Goal: Check status: Check status

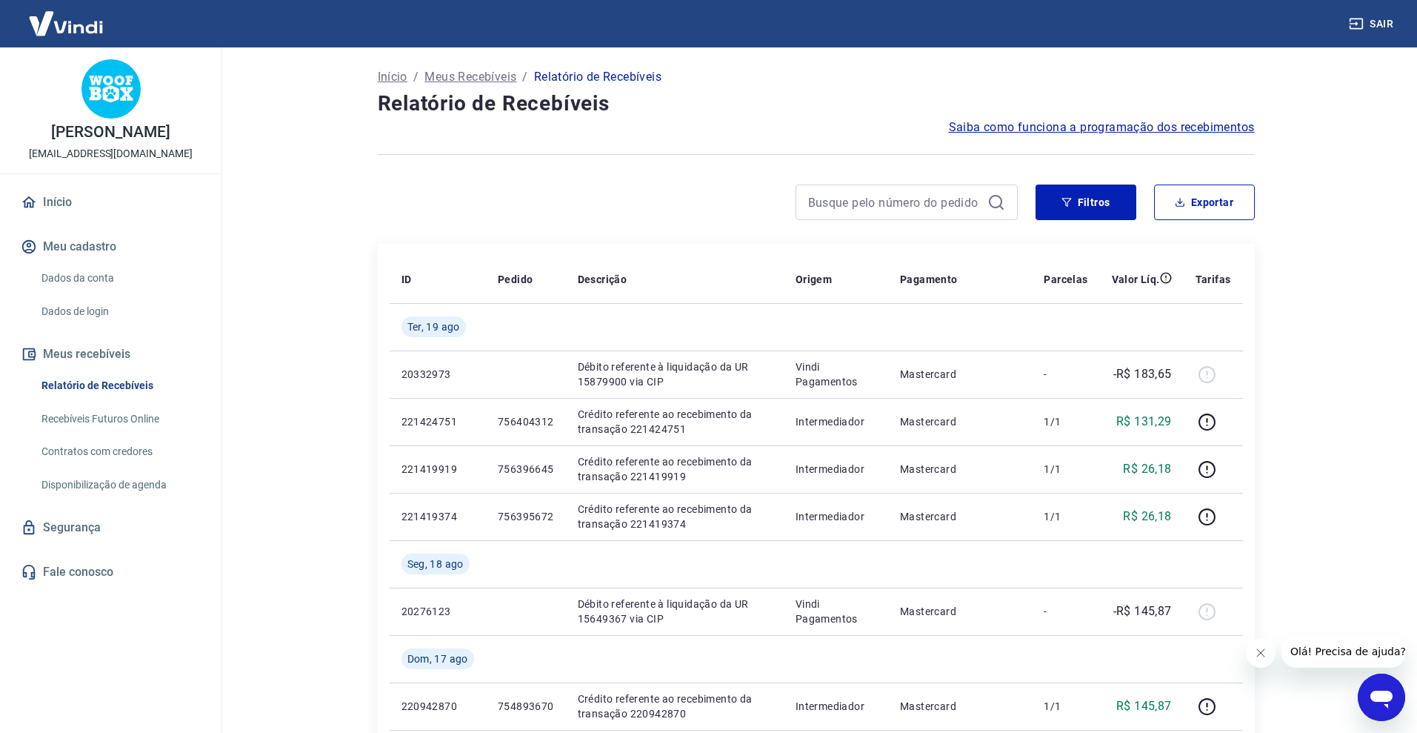
click at [103, 454] on link "Contratos com credores" at bounding box center [120, 451] width 168 height 30
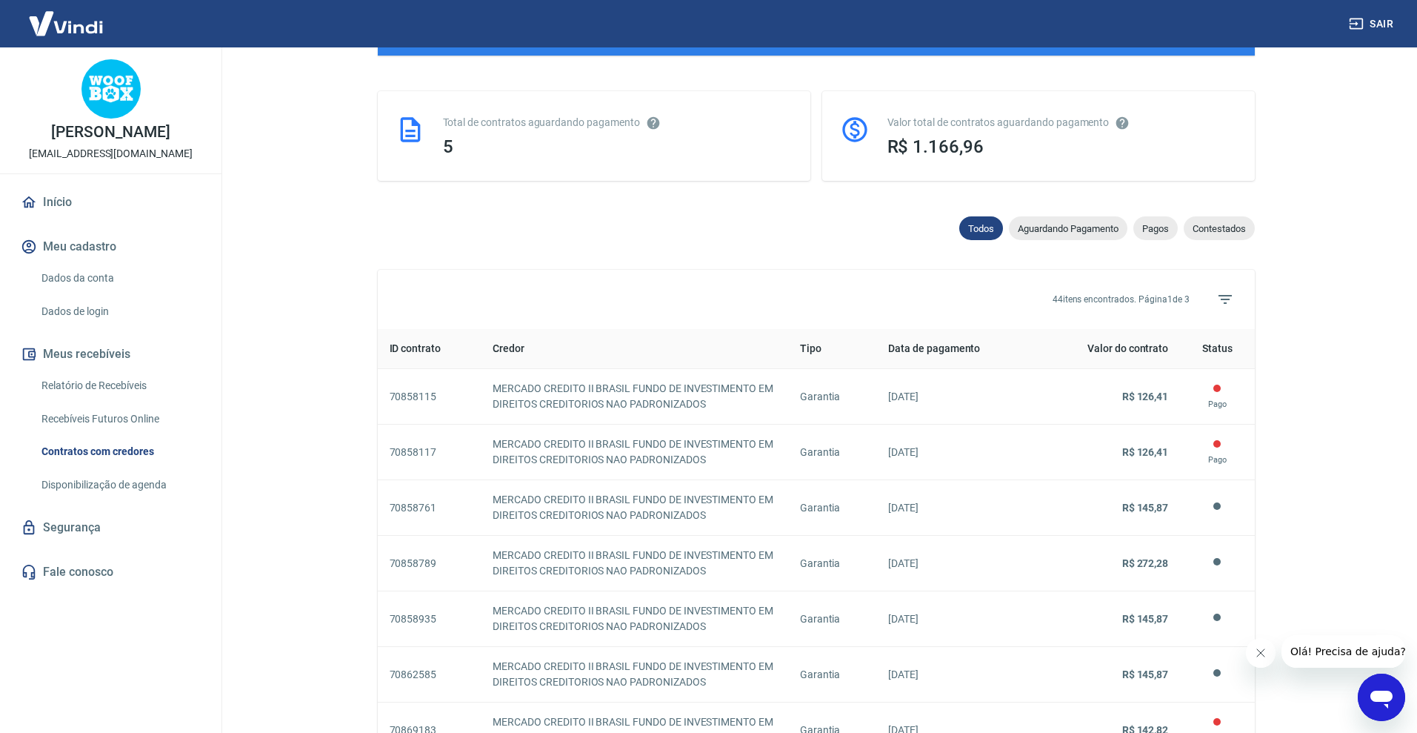
scroll to position [363, 0]
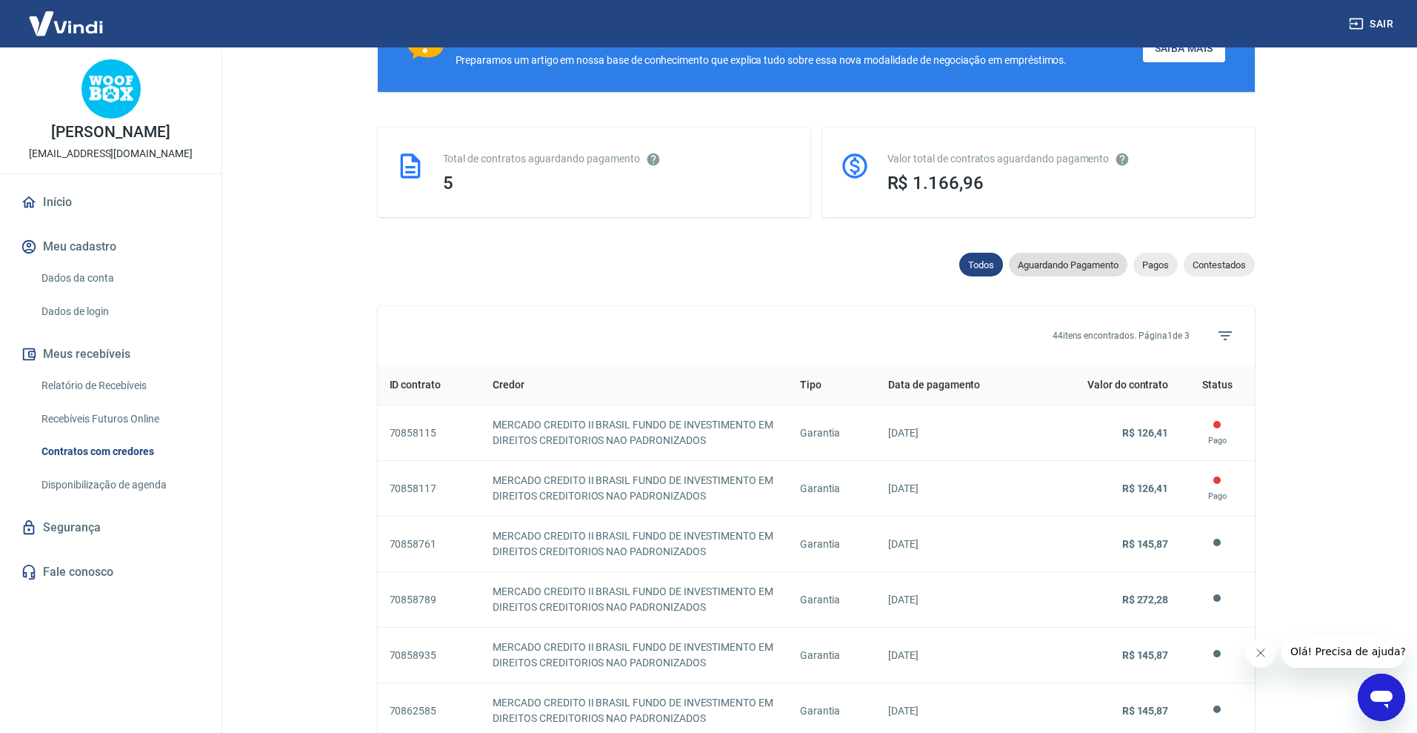
click at [1065, 259] on span "Aguardando Pagamento" at bounding box center [1068, 264] width 119 height 11
select select "waiting_payment"
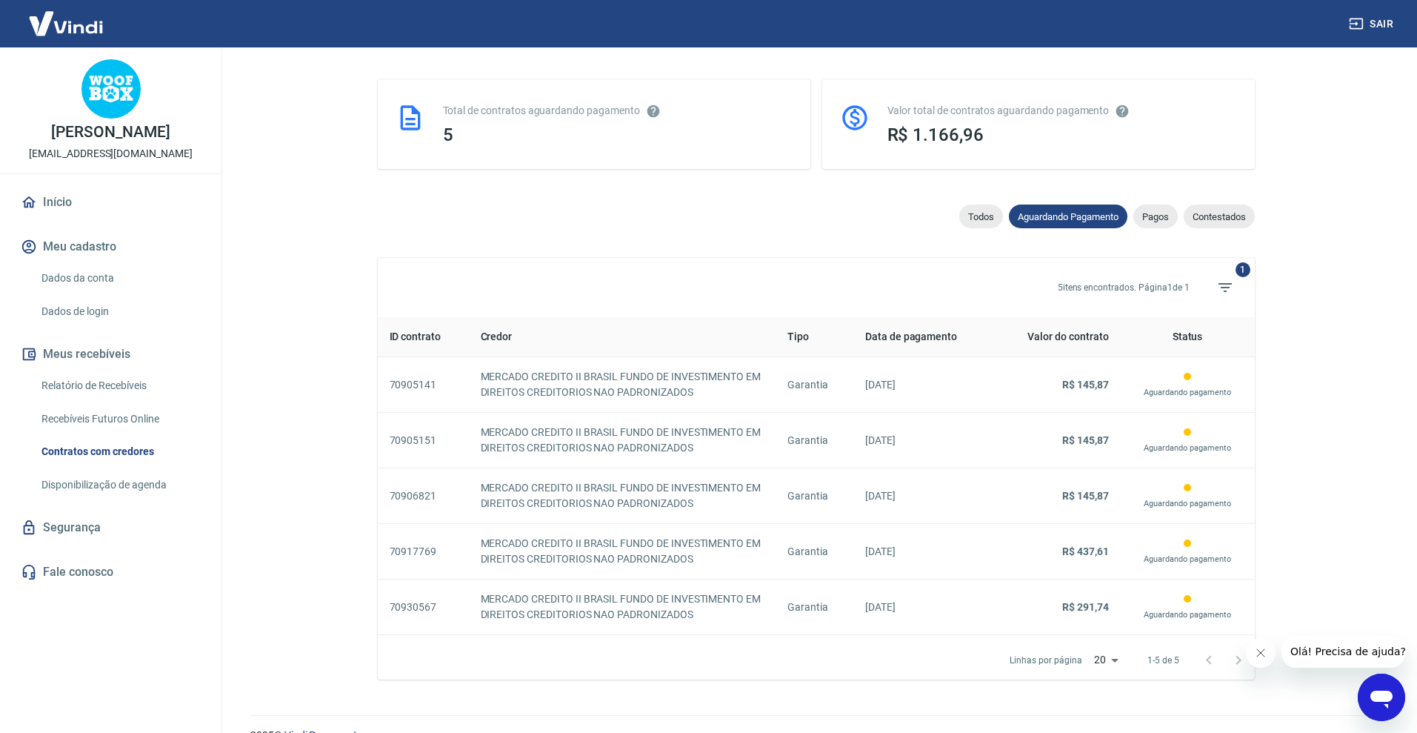
scroll to position [367, 0]
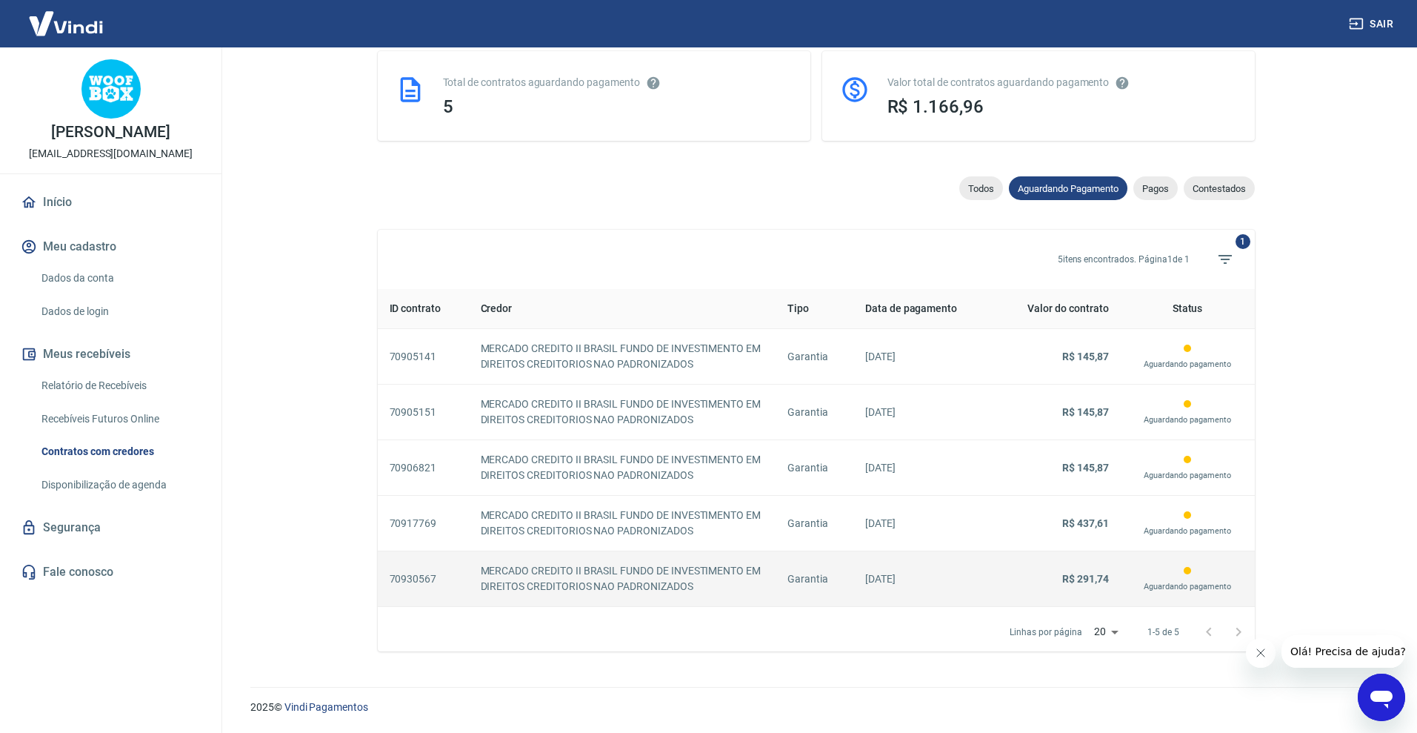
click at [803, 587] on td "Garantia" at bounding box center [815, 579] width 78 height 56
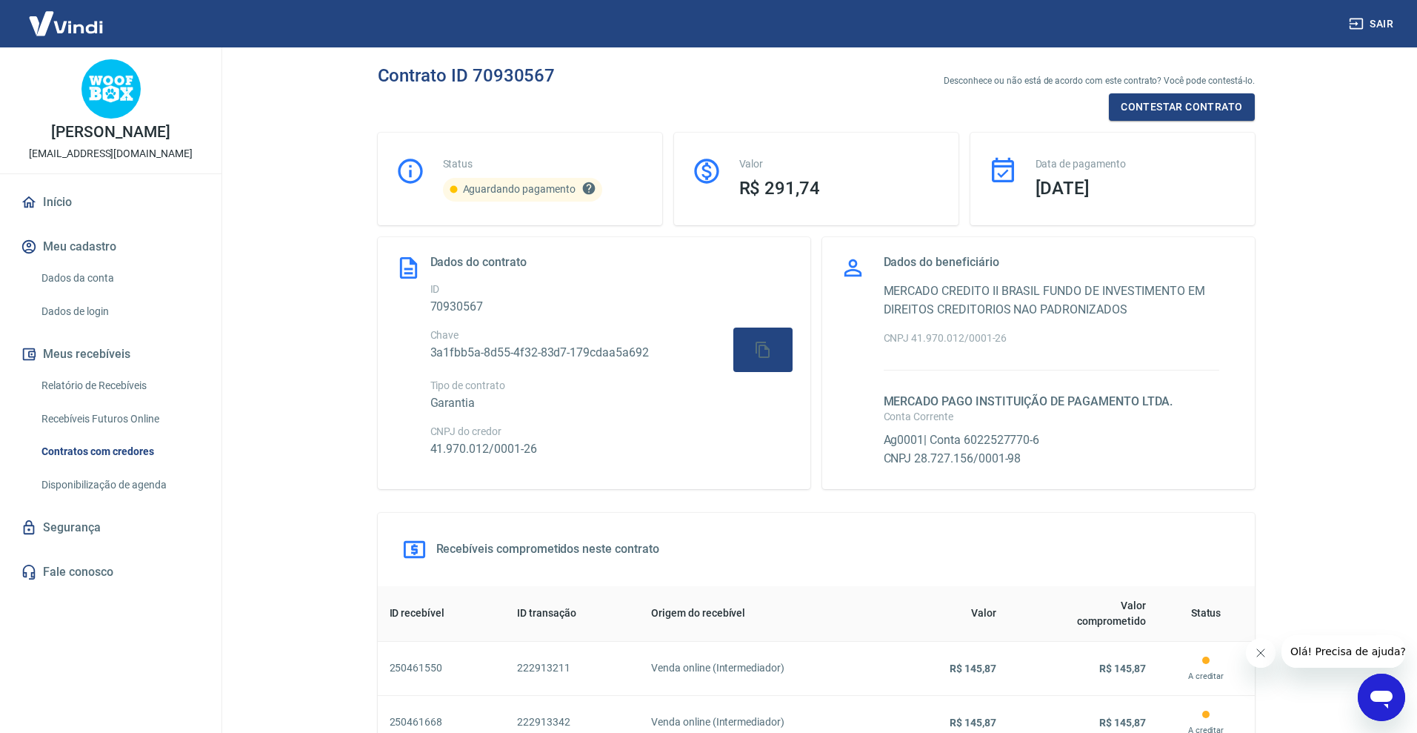
select select "waiting_payment"
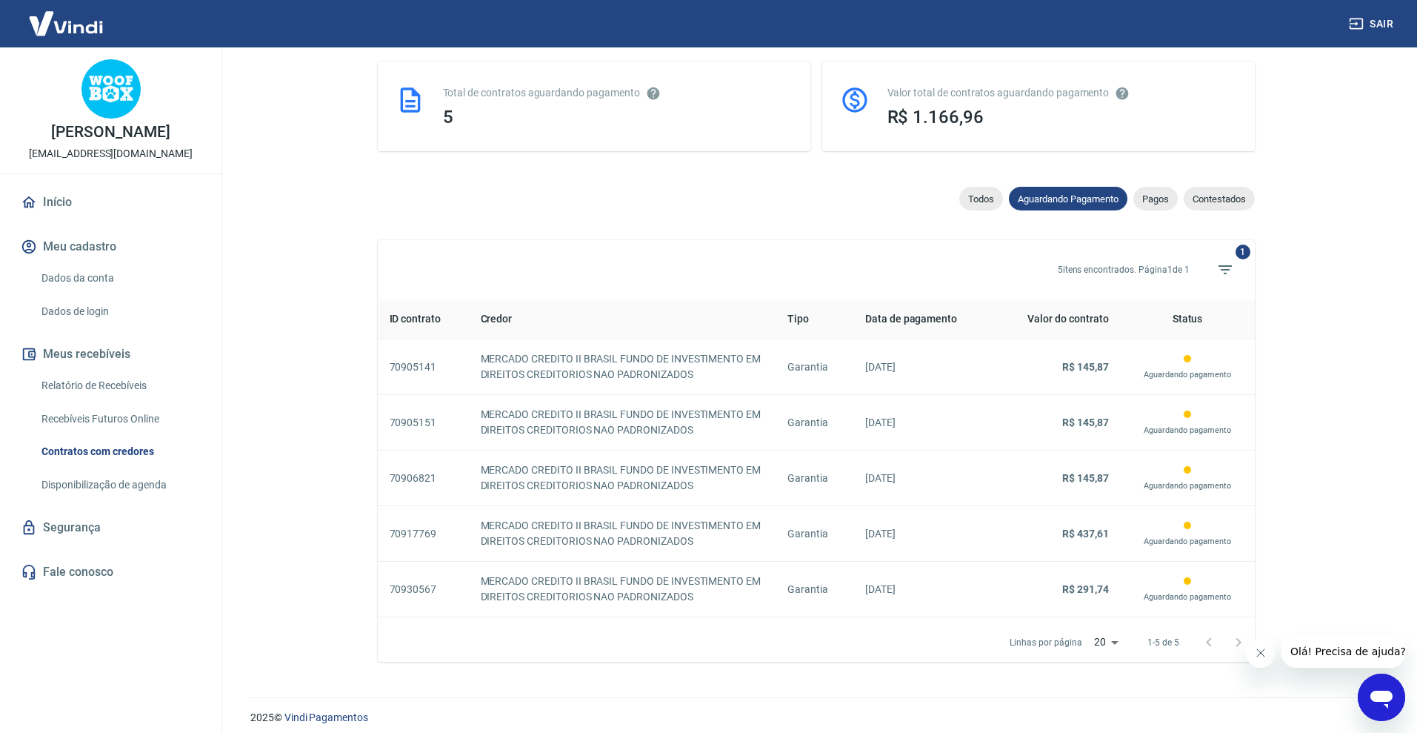
scroll to position [367, 0]
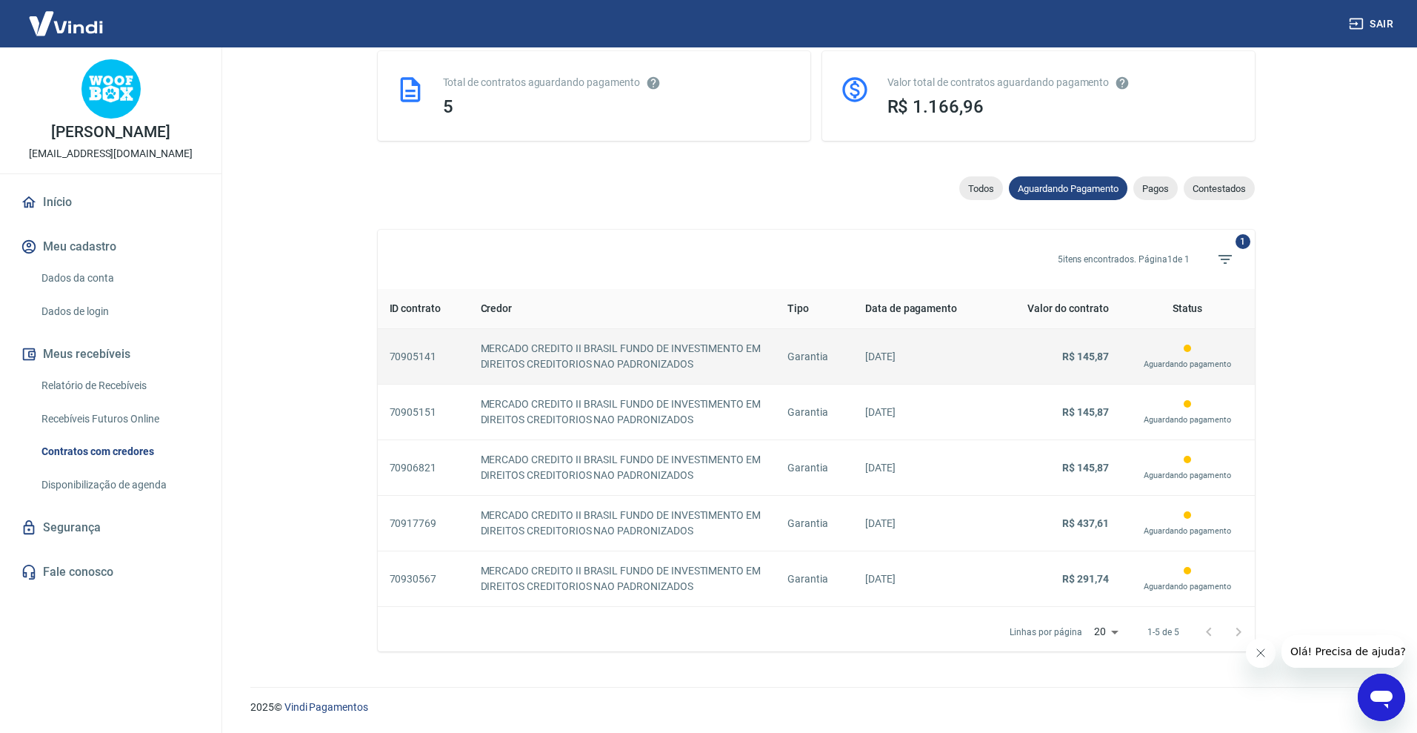
click at [954, 350] on p "[DATE]" at bounding box center [923, 357] width 116 height 16
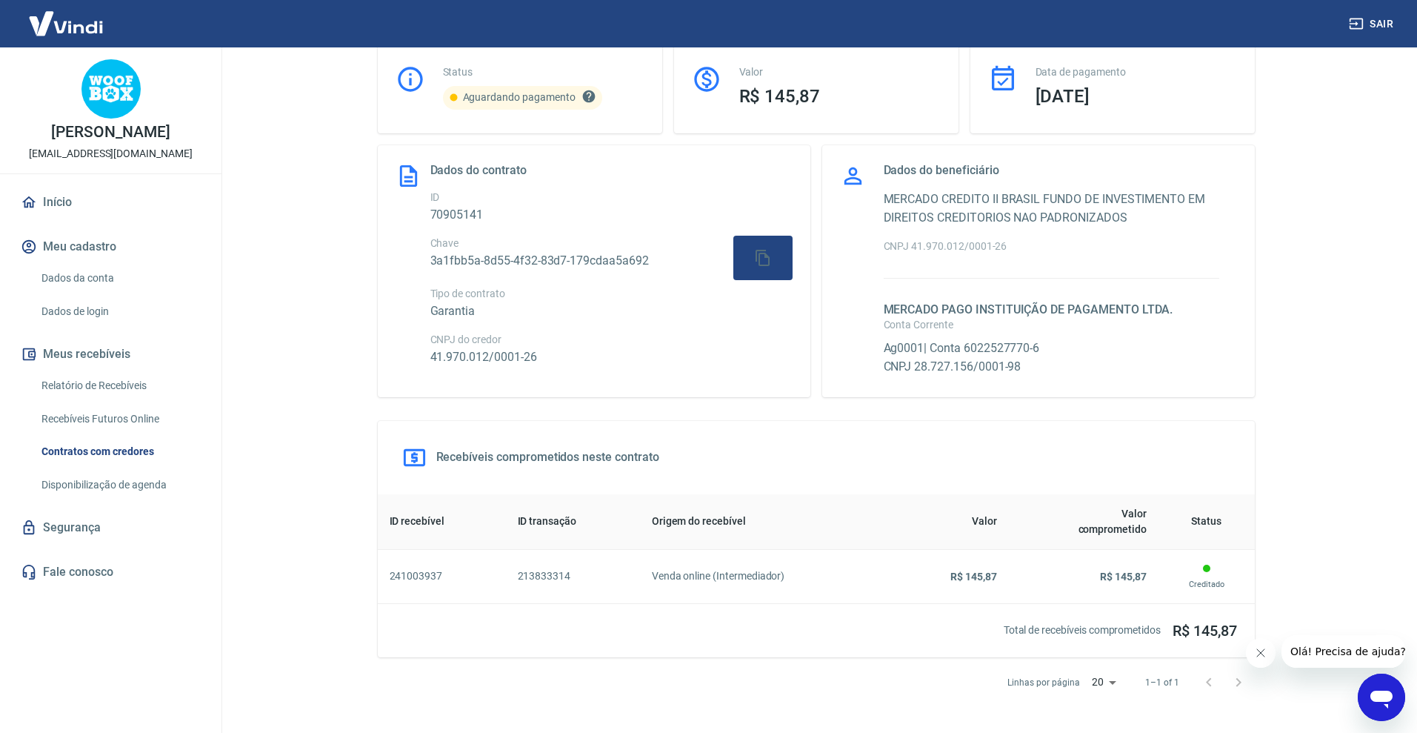
scroll to position [93, 0]
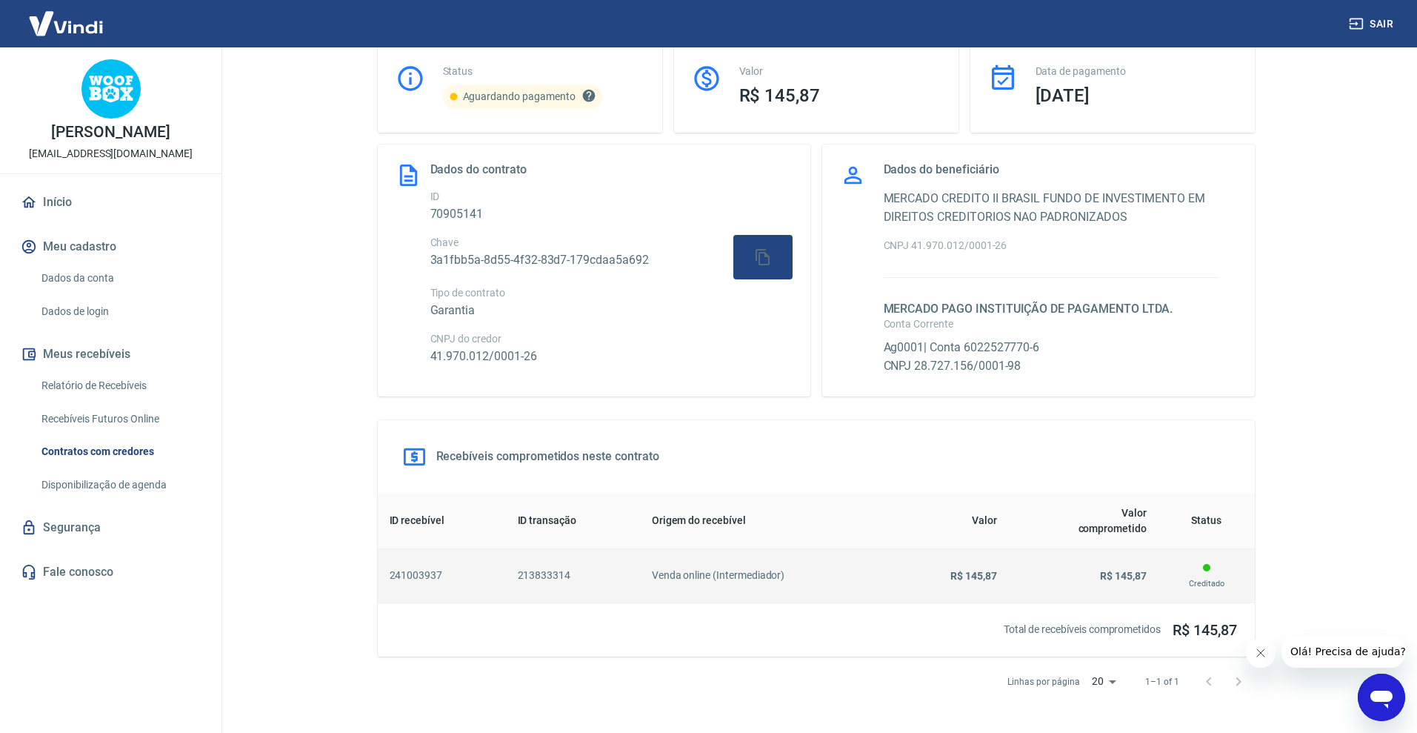
click at [1149, 575] on td "R$ 145,87" at bounding box center [1084, 575] width 150 height 54
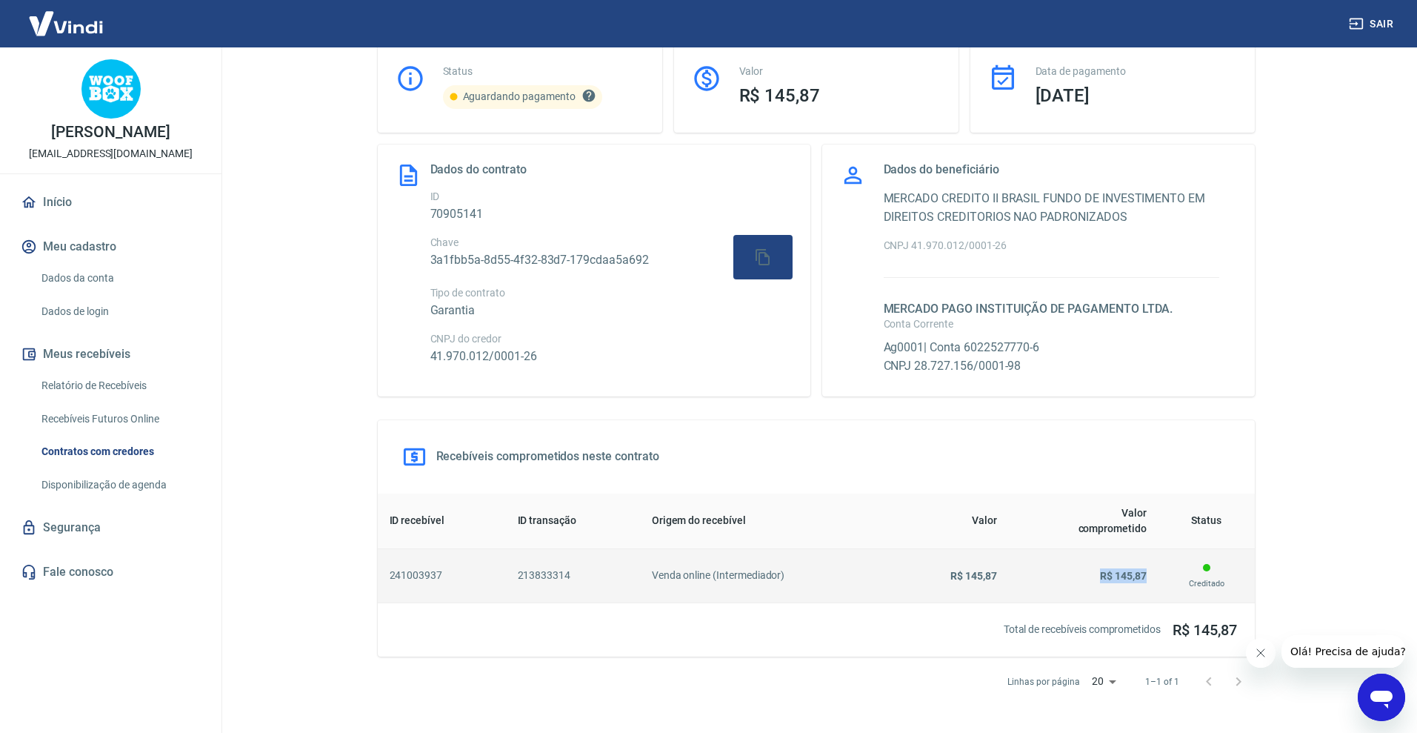
click at [1149, 575] on td "R$ 145,87" at bounding box center [1084, 575] width 150 height 54
click at [1208, 571] on div "Creditado" at bounding box center [1206, 576] width 73 height 30
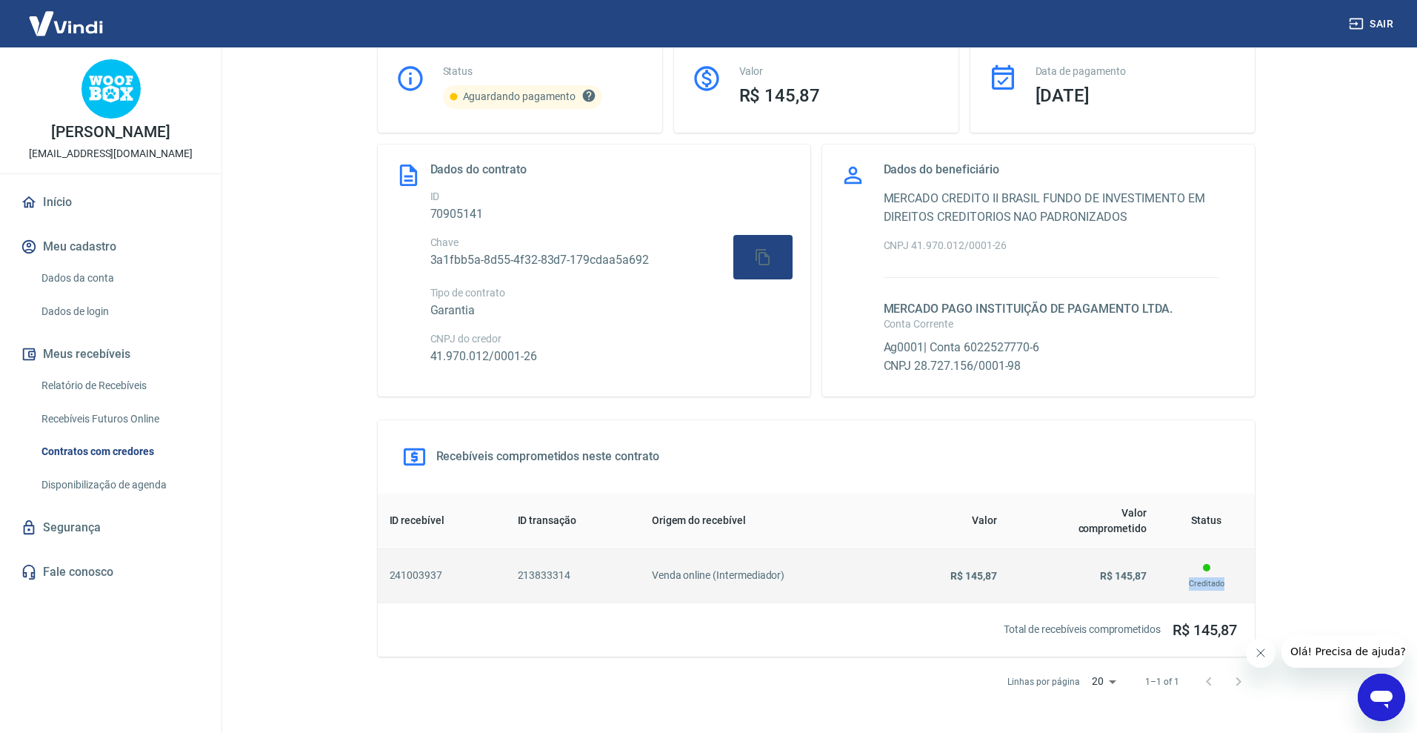
click at [1208, 571] on div "Creditado" at bounding box center [1206, 576] width 73 height 30
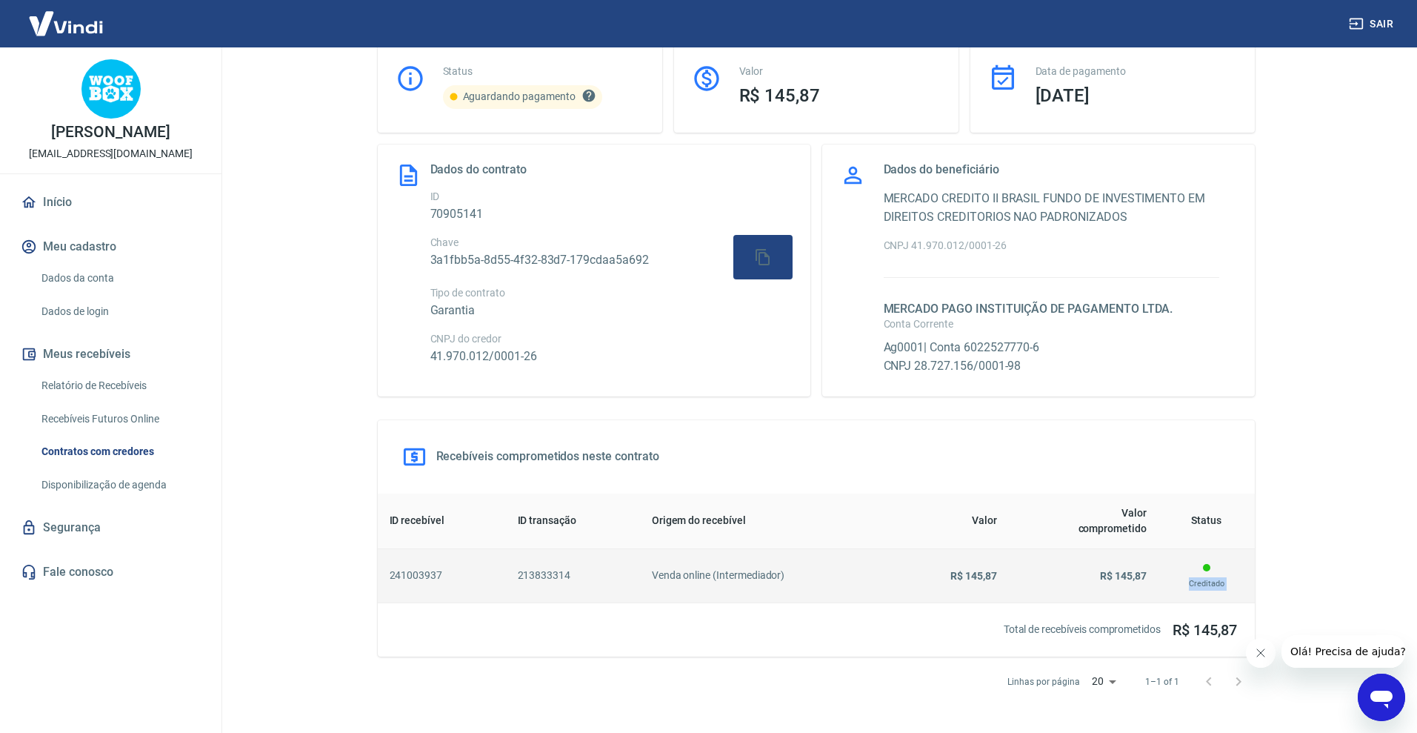
click at [1208, 571] on div "Creditado" at bounding box center [1206, 576] width 73 height 30
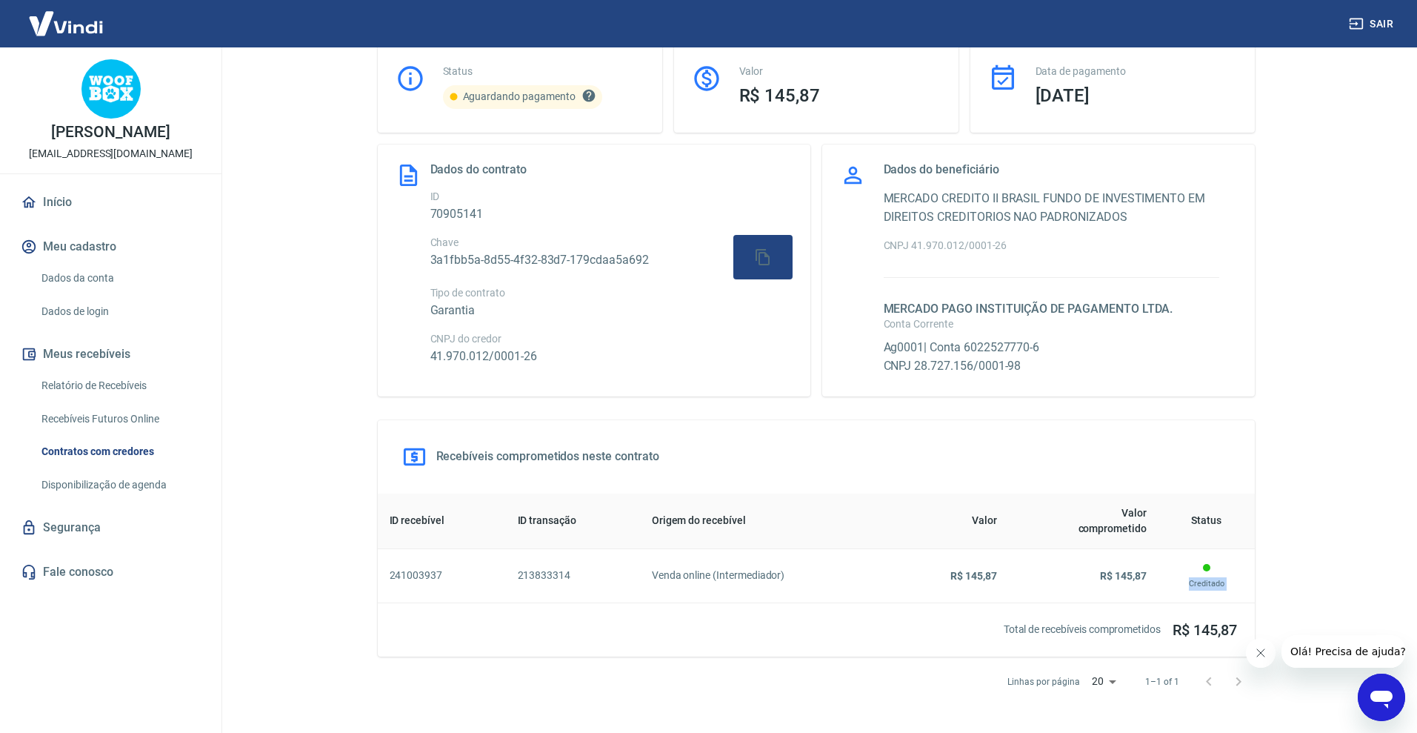
select select "waiting_payment"
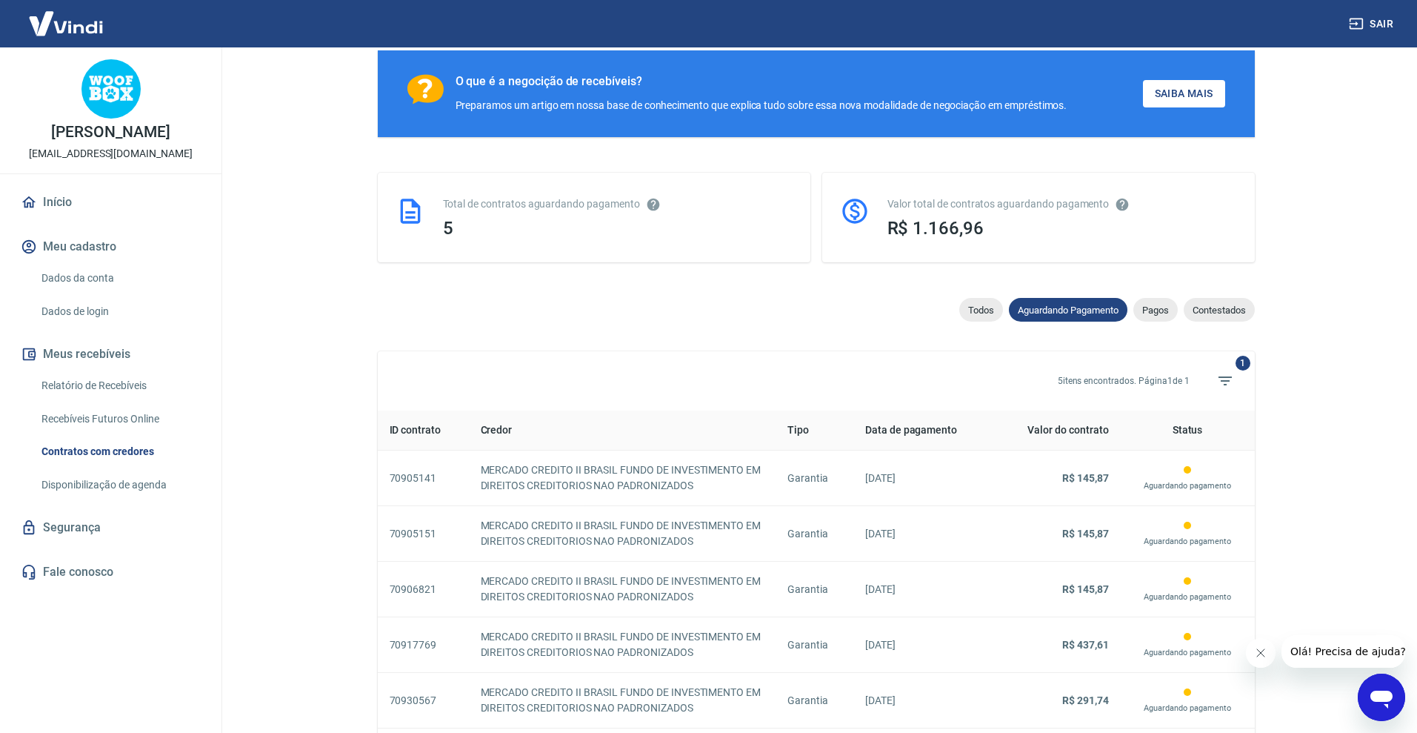
scroll to position [367, 0]
